Goal: Information Seeking & Learning: Learn about a topic

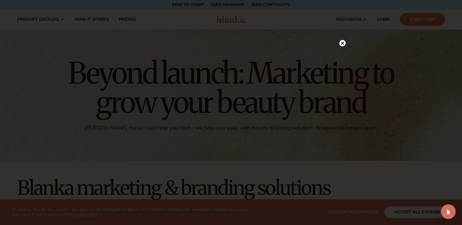
click at [343, 43] on icon at bounding box center [342, 43] width 3 height 3
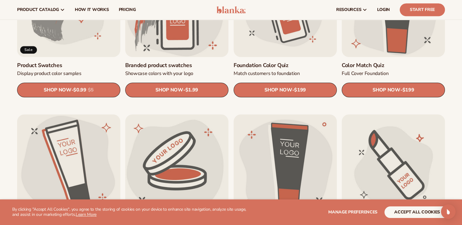
scroll to position [362, 0]
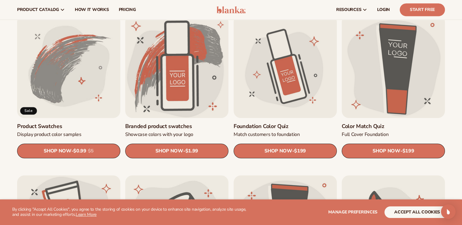
click at [65, 123] on link "Product Swatches" at bounding box center [68, 126] width 103 height 7
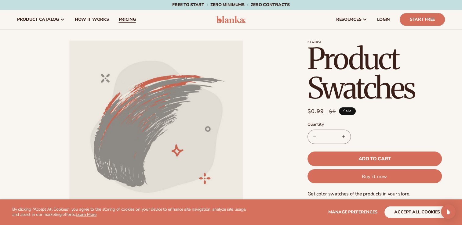
click at [125, 21] on span "pricing" at bounding box center [126, 19] width 17 height 5
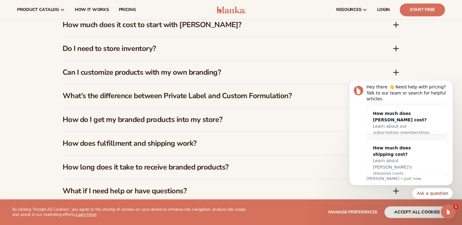
scroll to position [917, 0]
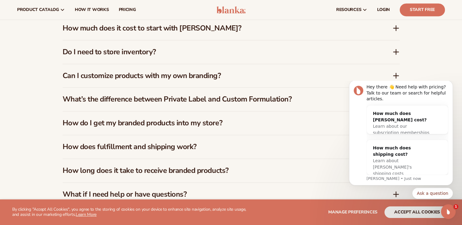
drag, startPoint x: 465, startPoint y: 17, endPoint x: 111, endPoint y: 79, distance: 359.9
click at [181, 34] on div "How much does it cost to start with Blanka?" at bounding box center [231, 28] width 337 height 24
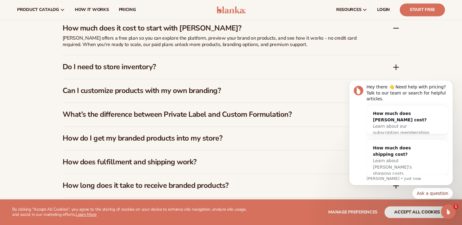
click at [155, 66] on h3 "Do I need to store inventory?" at bounding box center [219, 67] width 312 height 9
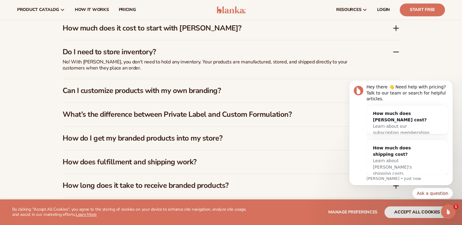
click at [155, 90] on h3 "Can I customize products with my own branding?" at bounding box center [219, 90] width 312 height 9
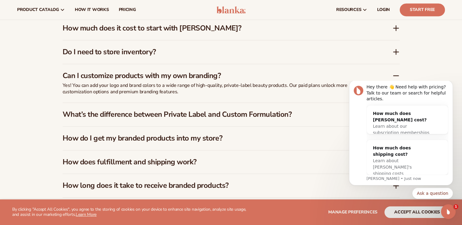
click at [159, 53] on h3 "Do I need to store inventory?" at bounding box center [219, 52] width 312 height 9
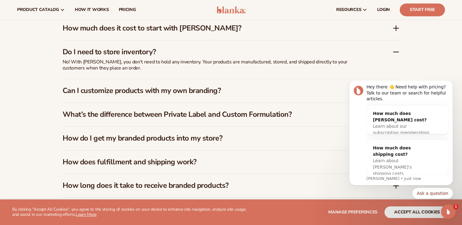
click at [131, 88] on h3 "Can I customize products with my own branding?" at bounding box center [219, 90] width 312 height 9
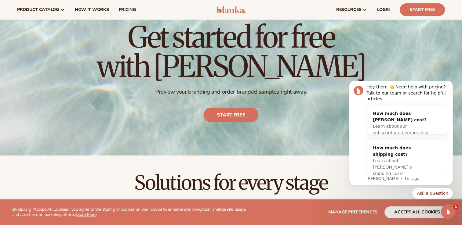
scroll to position [0, 0]
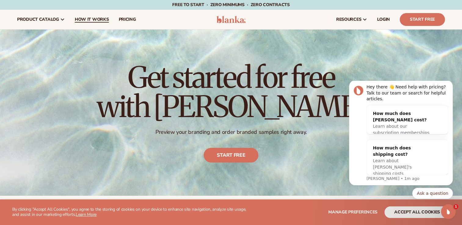
click at [81, 19] on span "How It Works" at bounding box center [92, 19] width 34 height 5
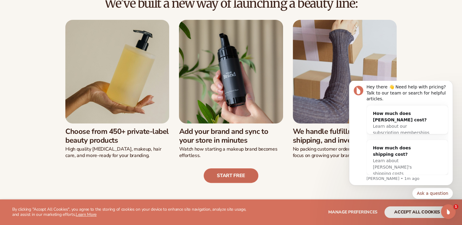
click at [228, 174] on link "Start free" at bounding box center [231, 176] width 55 height 15
